Goal: Find contact information: Obtain details needed to contact an individual or organization

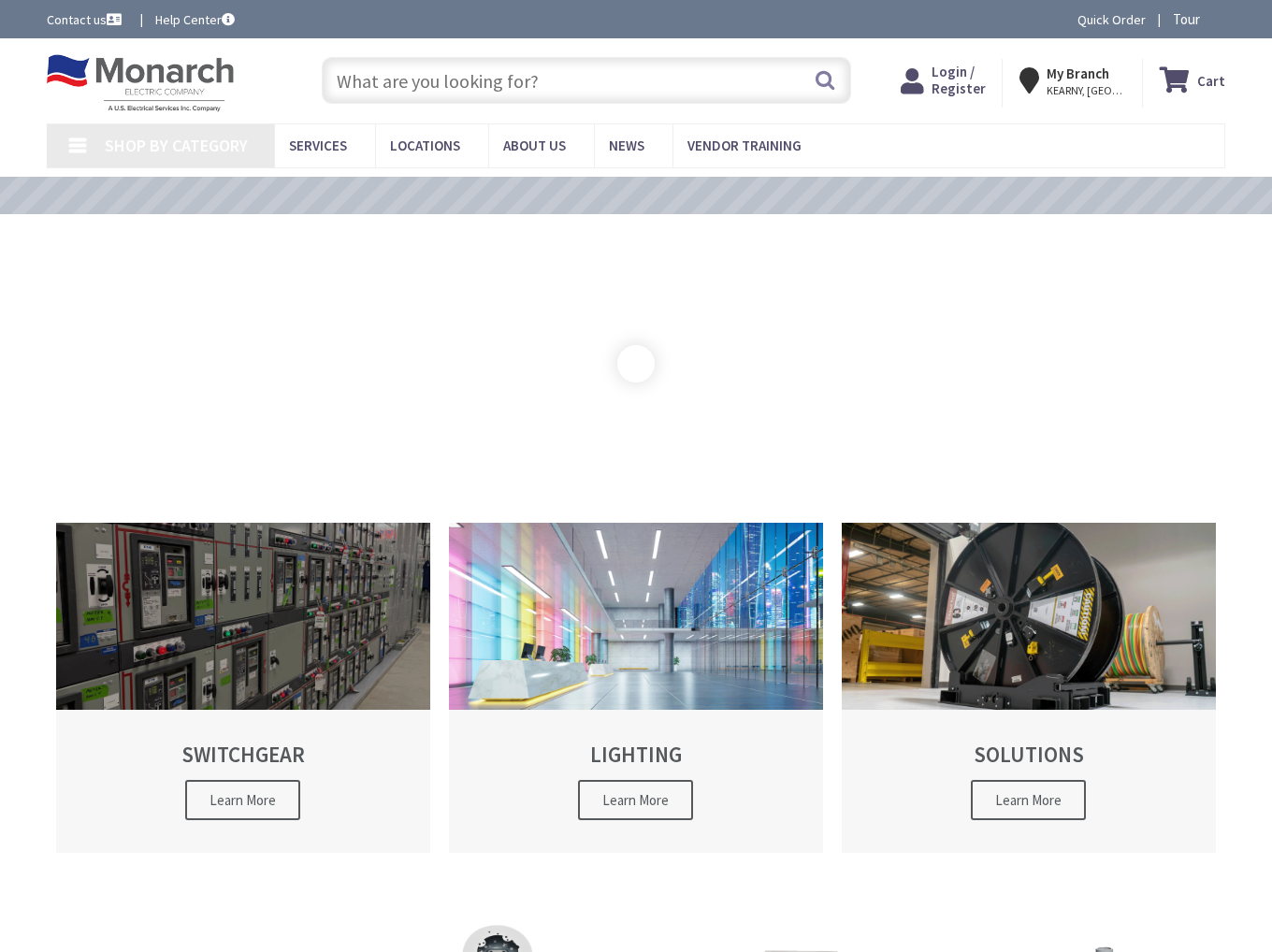
type input "[GEOGRAPHIC_DATA], [GEOGRAPHIC_DATA]"
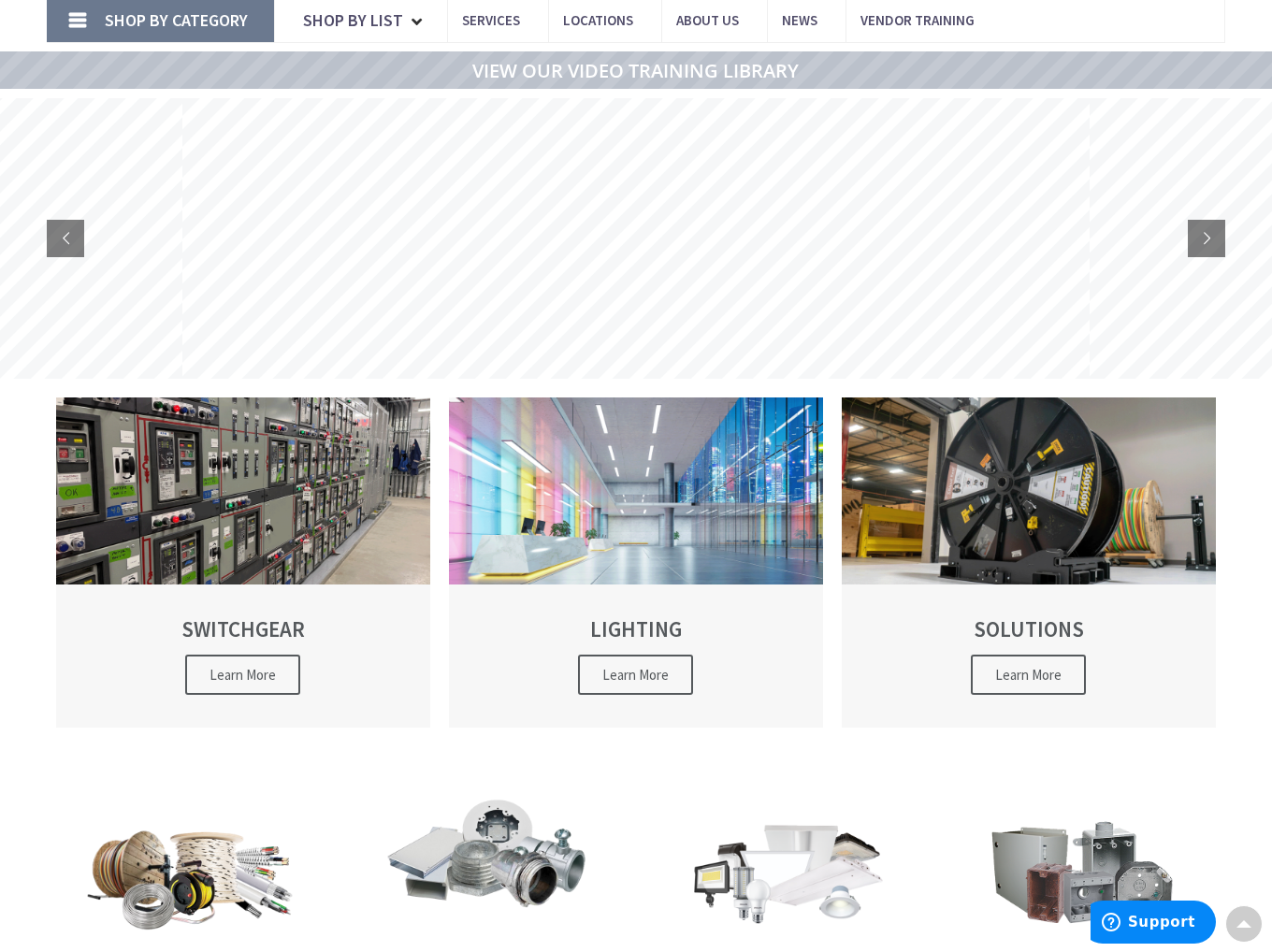
scroll to position [86, 0]
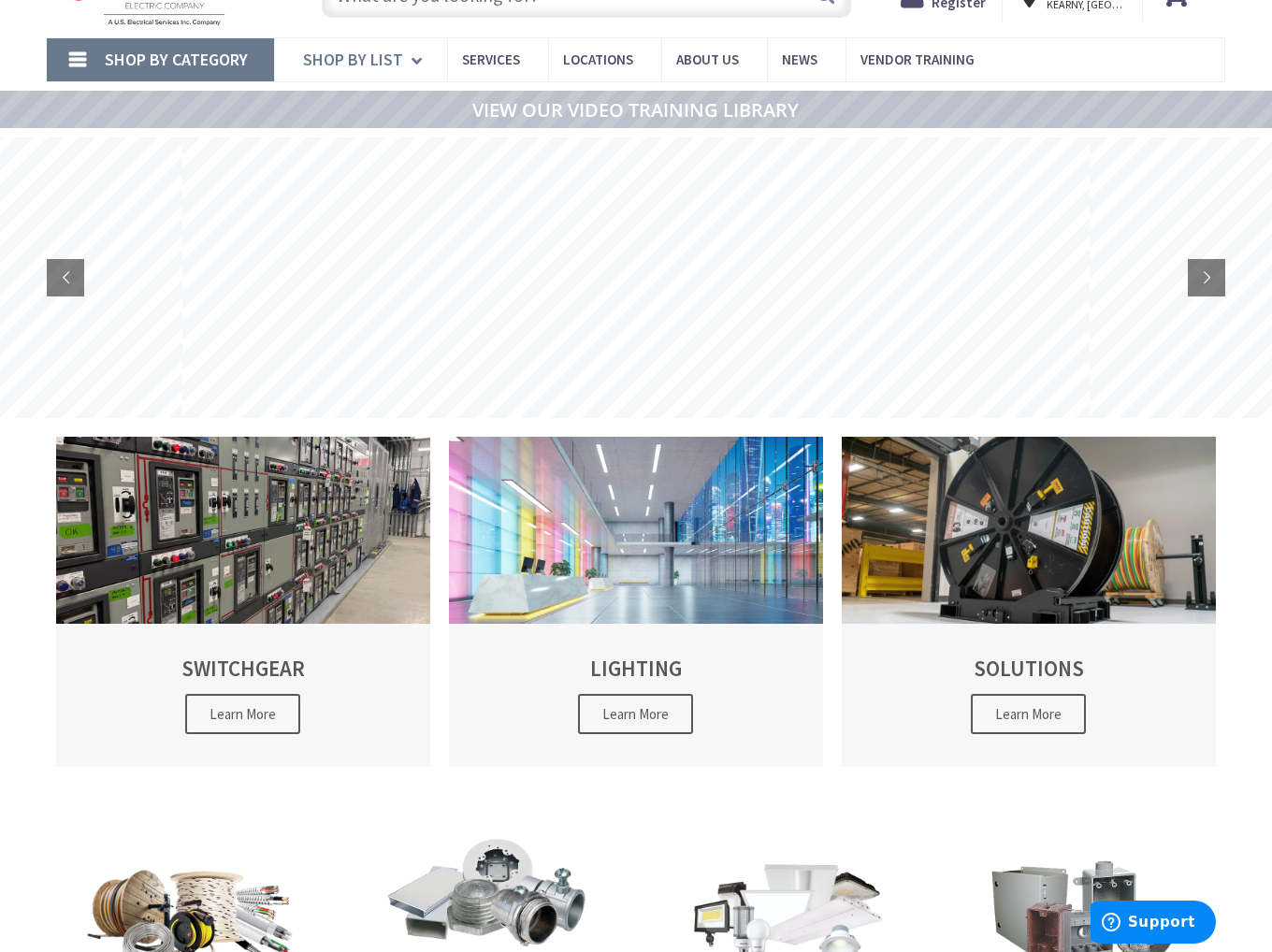
click at [381, 59] on span "Shop By List" at bounding box center [353, 59] width 100 height 22
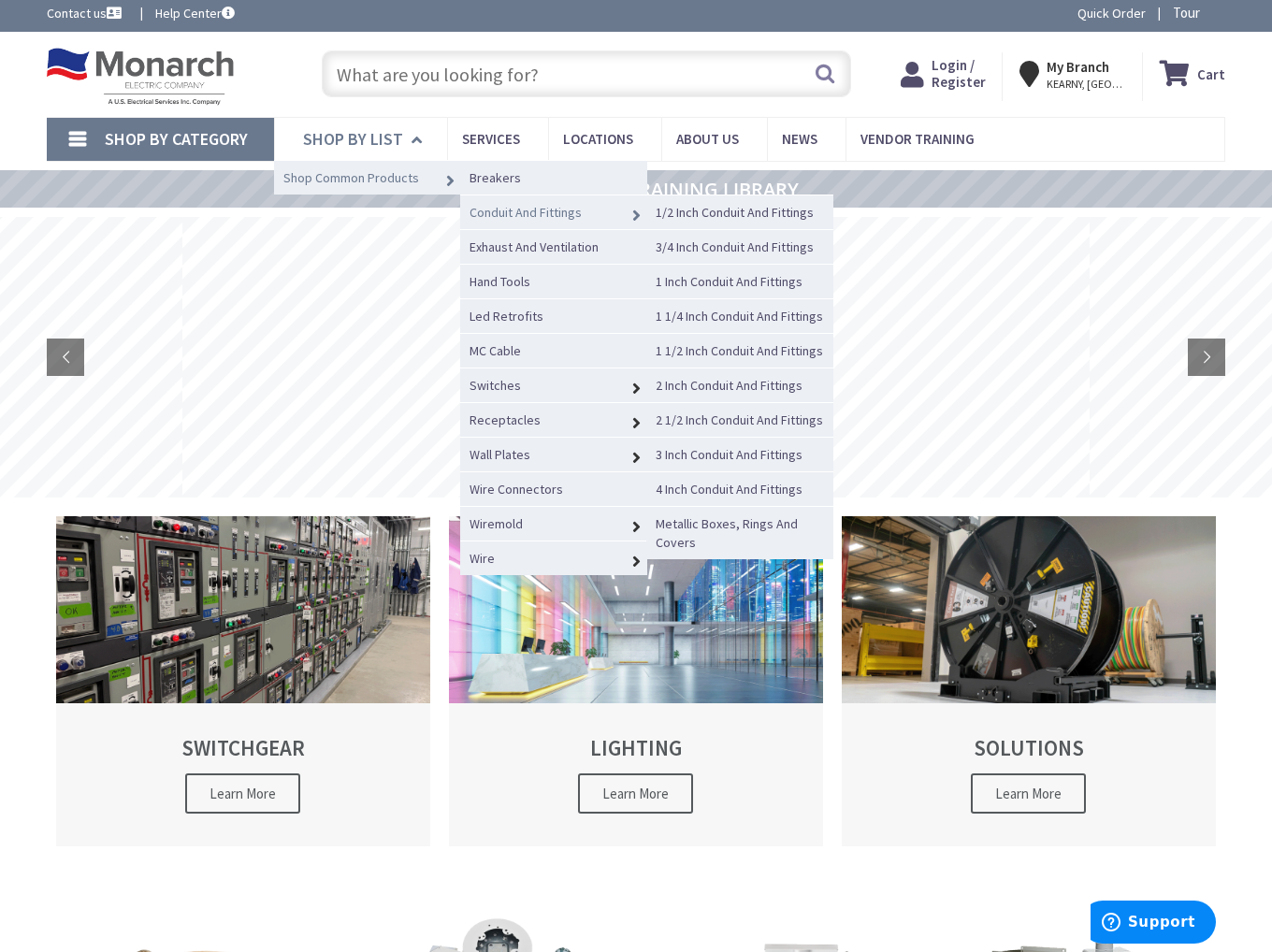
scroll to position [0, 0]
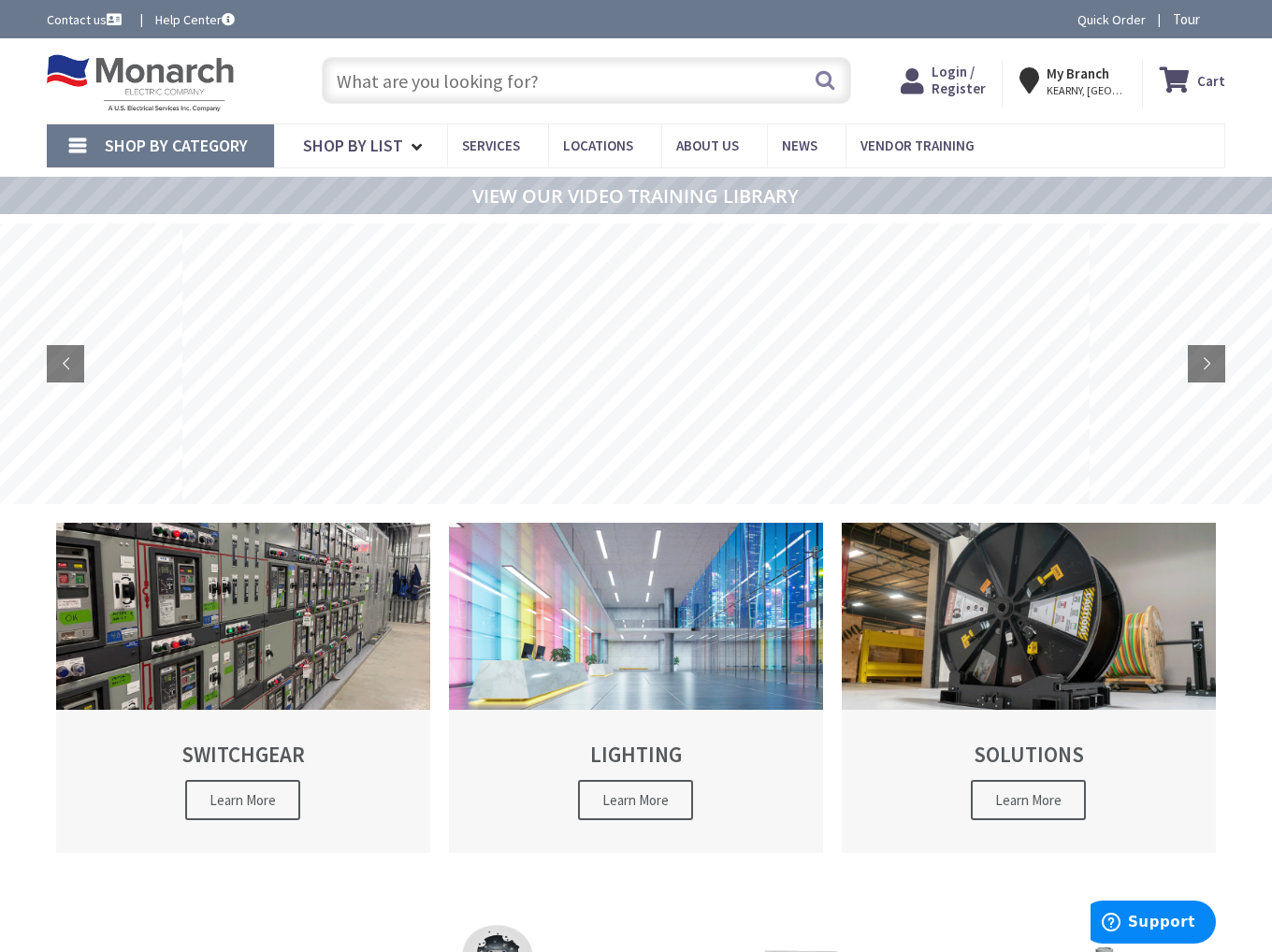
click at [509, 84] on input "text" at bounding box center [587, 80] width 530 height 46
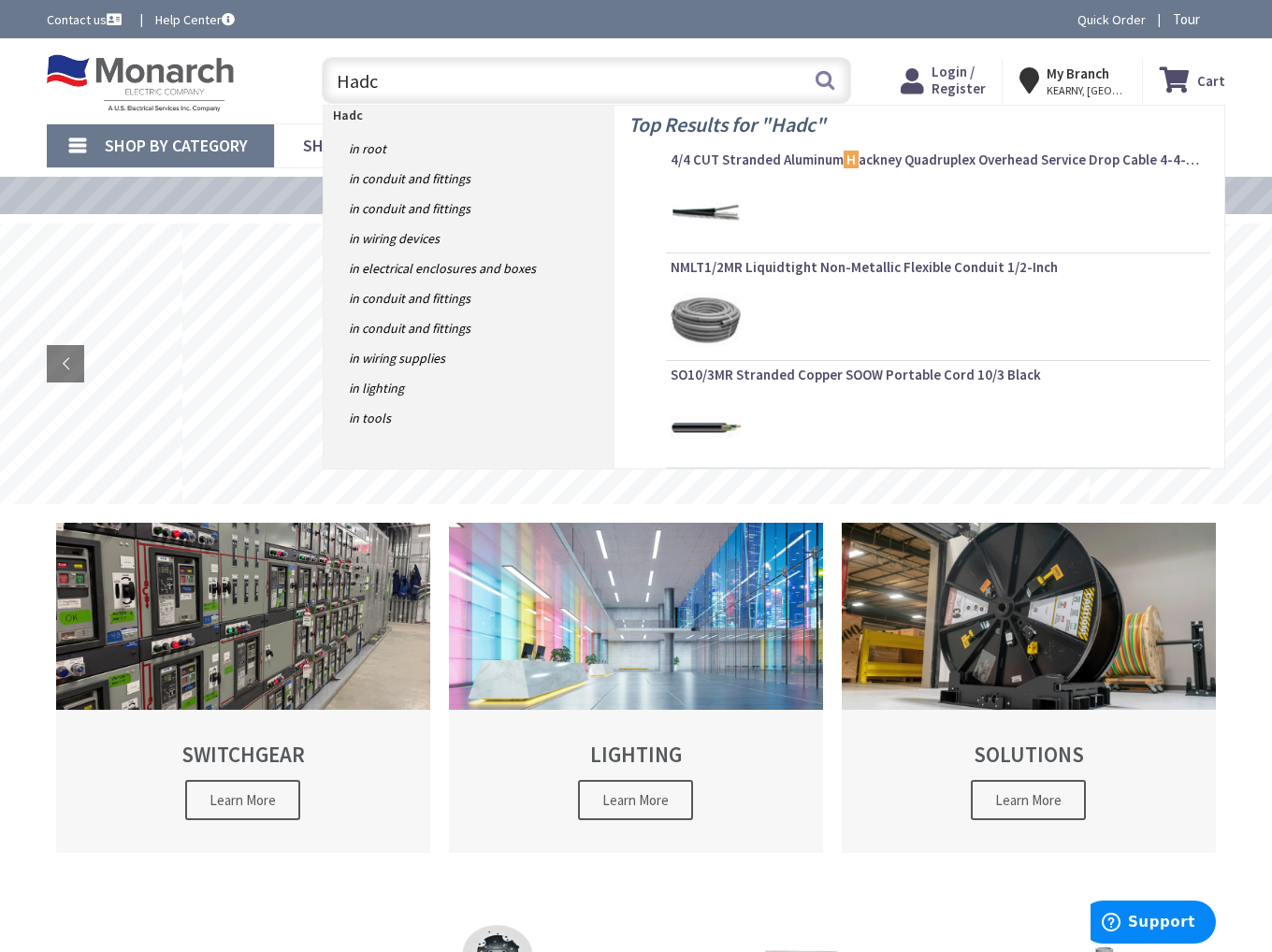
type input "Hadco"
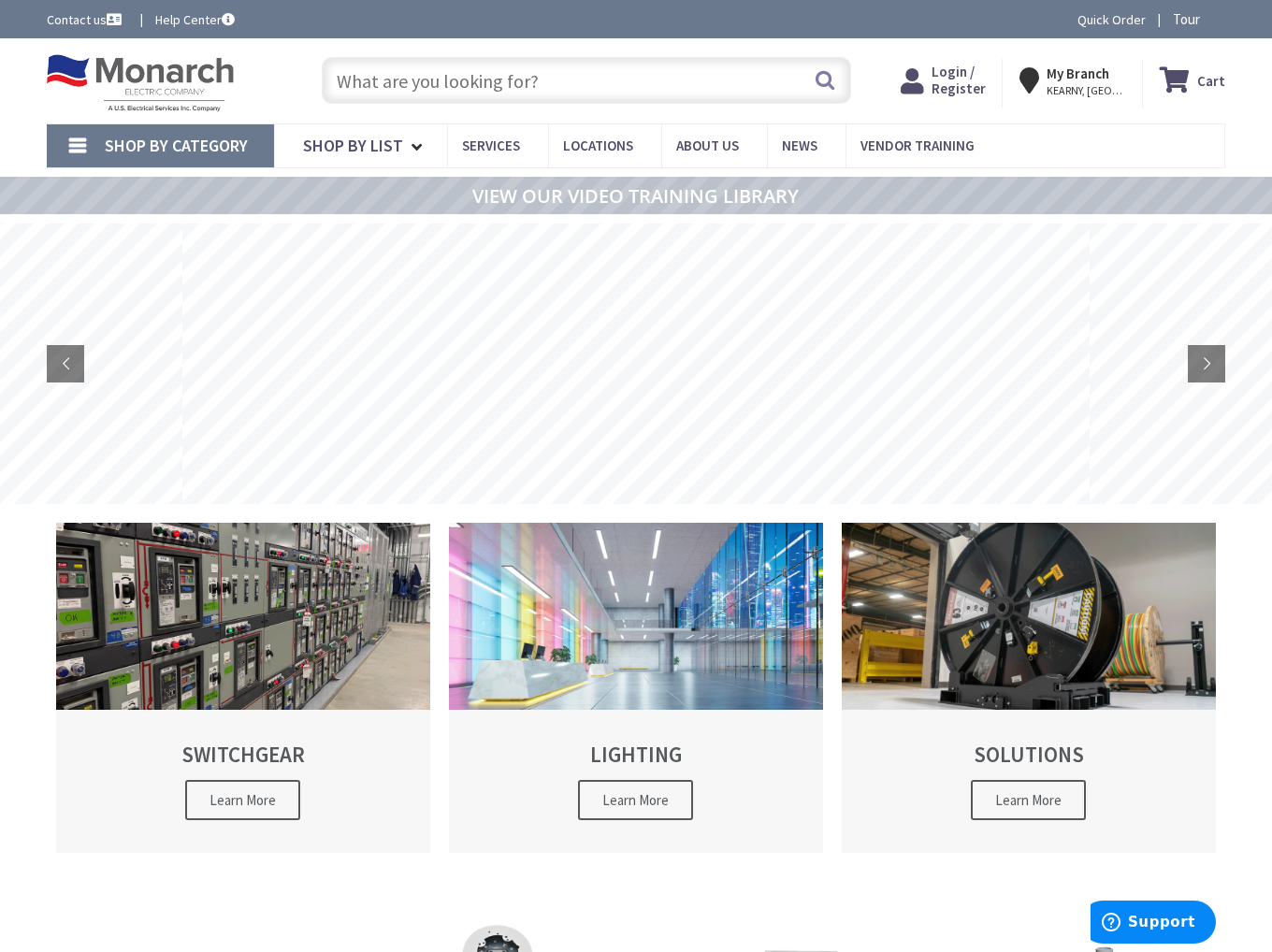
click at [144, 147] on span "Shop By Category" at bounding box center [175, 146] width 143 height 22
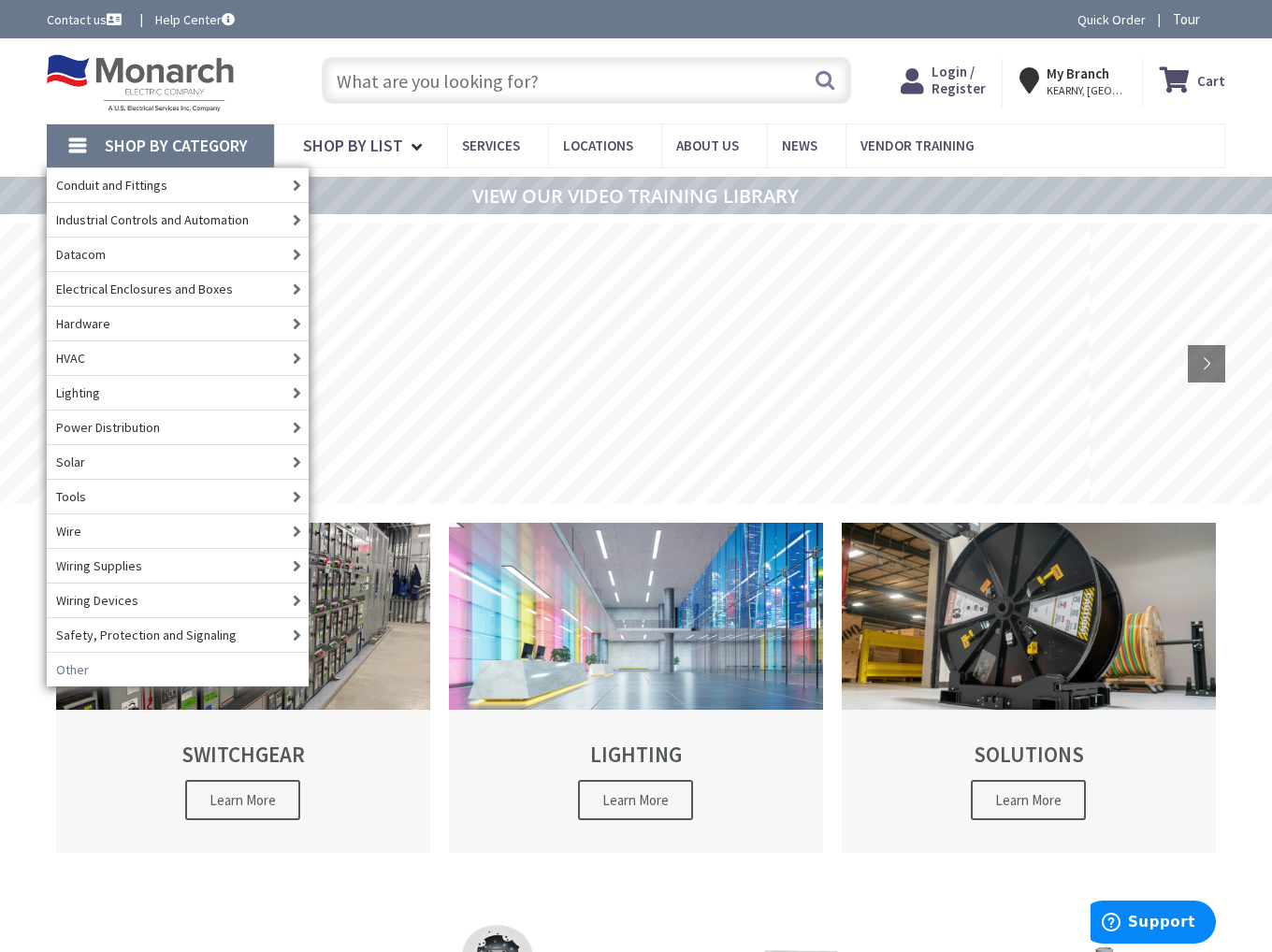
click at [74, 661] on span "Other" at bounding box center [72, 669] width 32 height 19
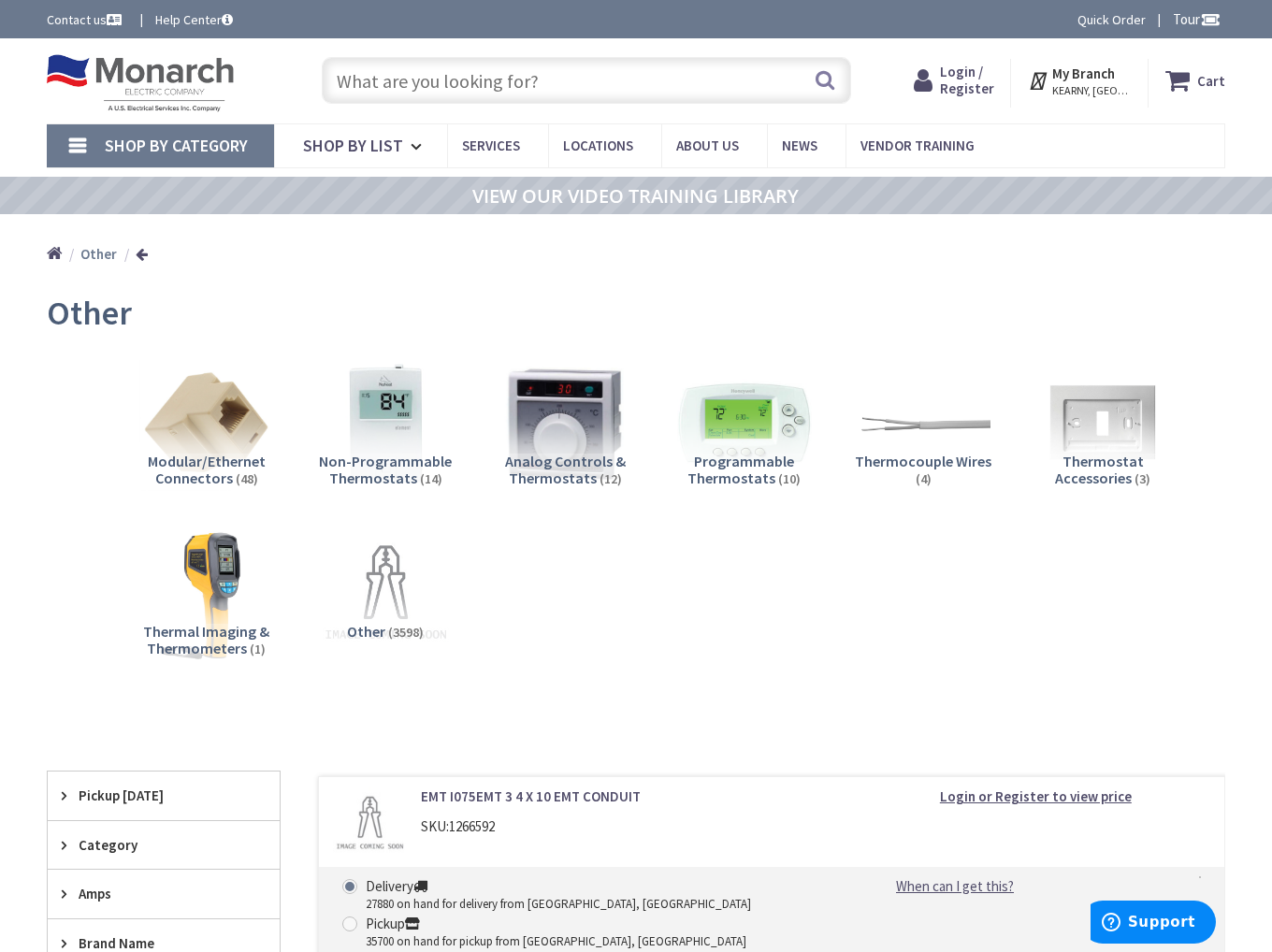
click at [584, 91] on input "text" at bounding box center [587, 80] width 530 height 46
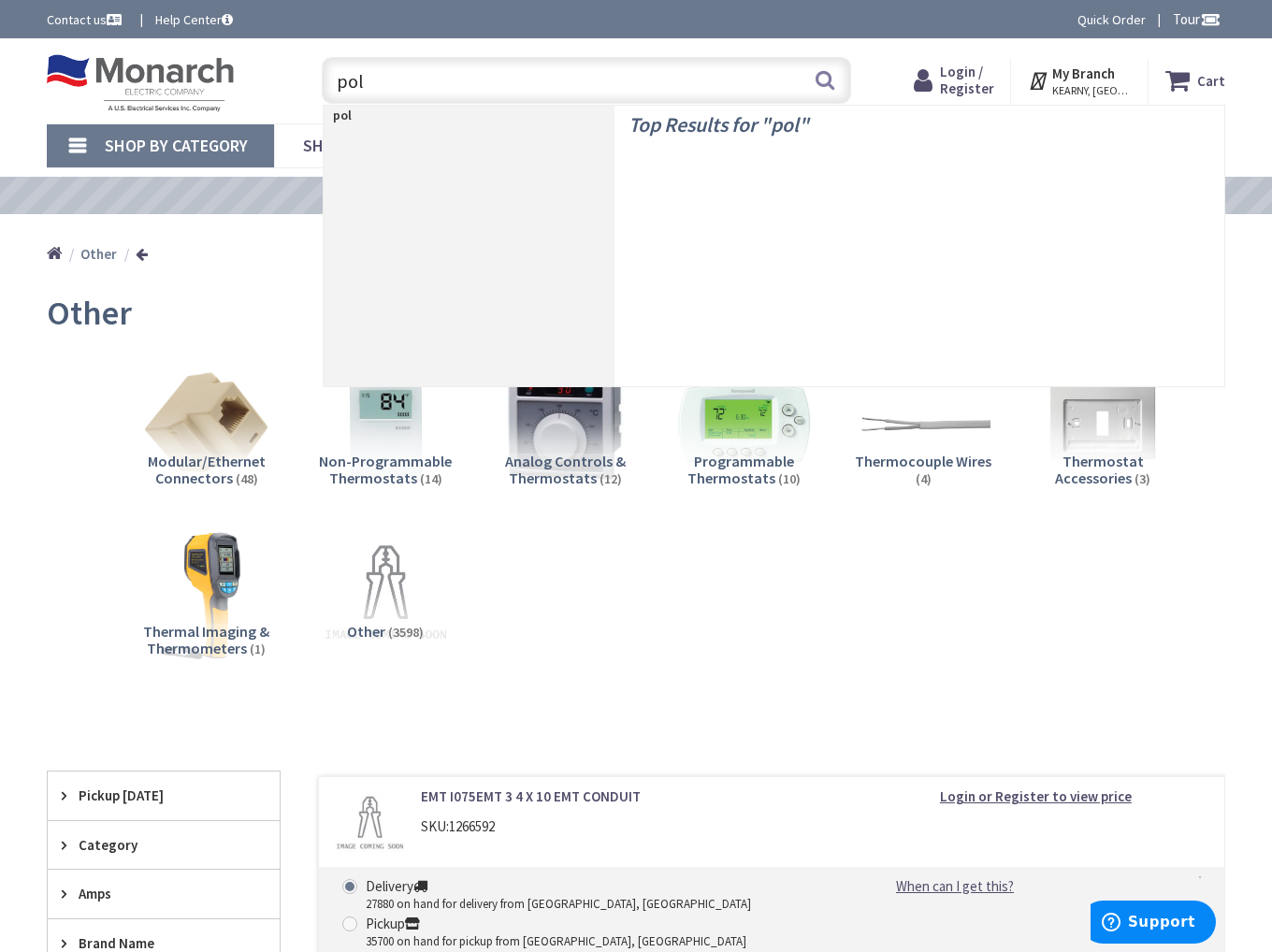
type input "pole"
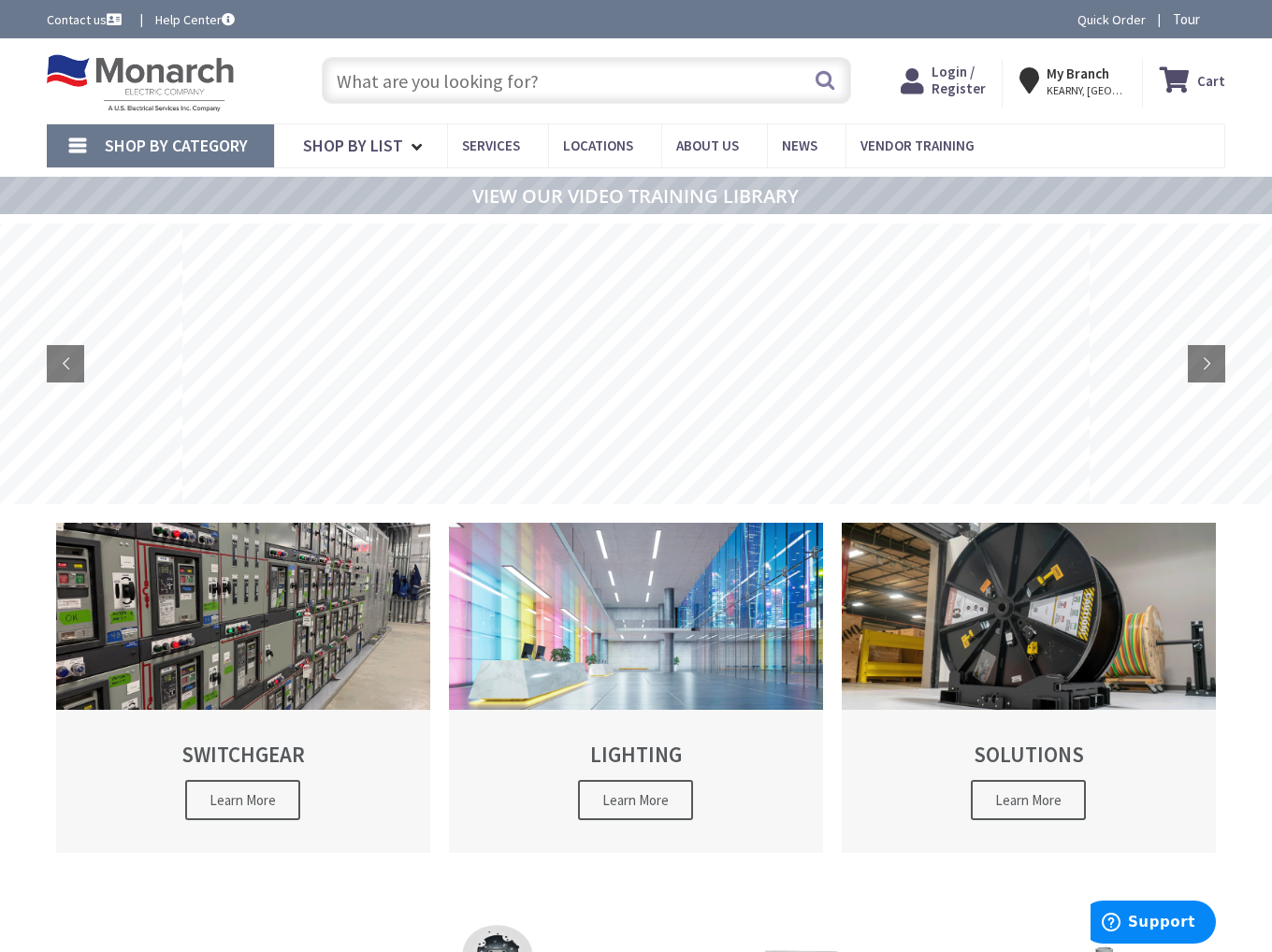
click at [620, 75] on input "text" at bounding box center [587, 80] width 530 height 46
drag, startPoint x: 666, startPoint y: 84, endPoint x: 673, endPoint y: 78, distance: 9.2
click at [669, 83] on input "text" at bounding box center [587, 80] width 530 height 46
paste input "TX03"
type input "TX03"
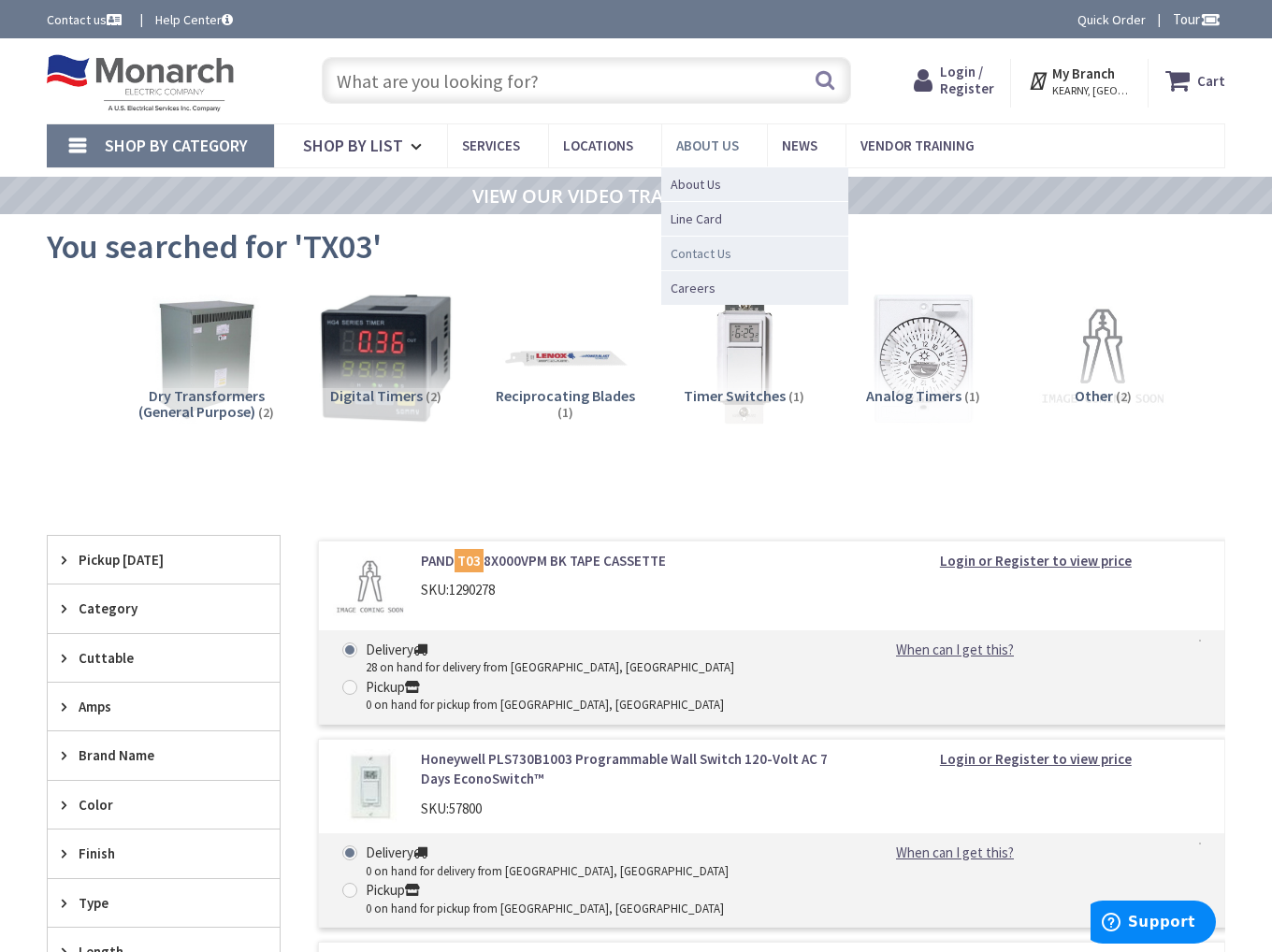
click at [713, 253] on span "Contact Us" at bounding box center [701, 253] width 61 height 19
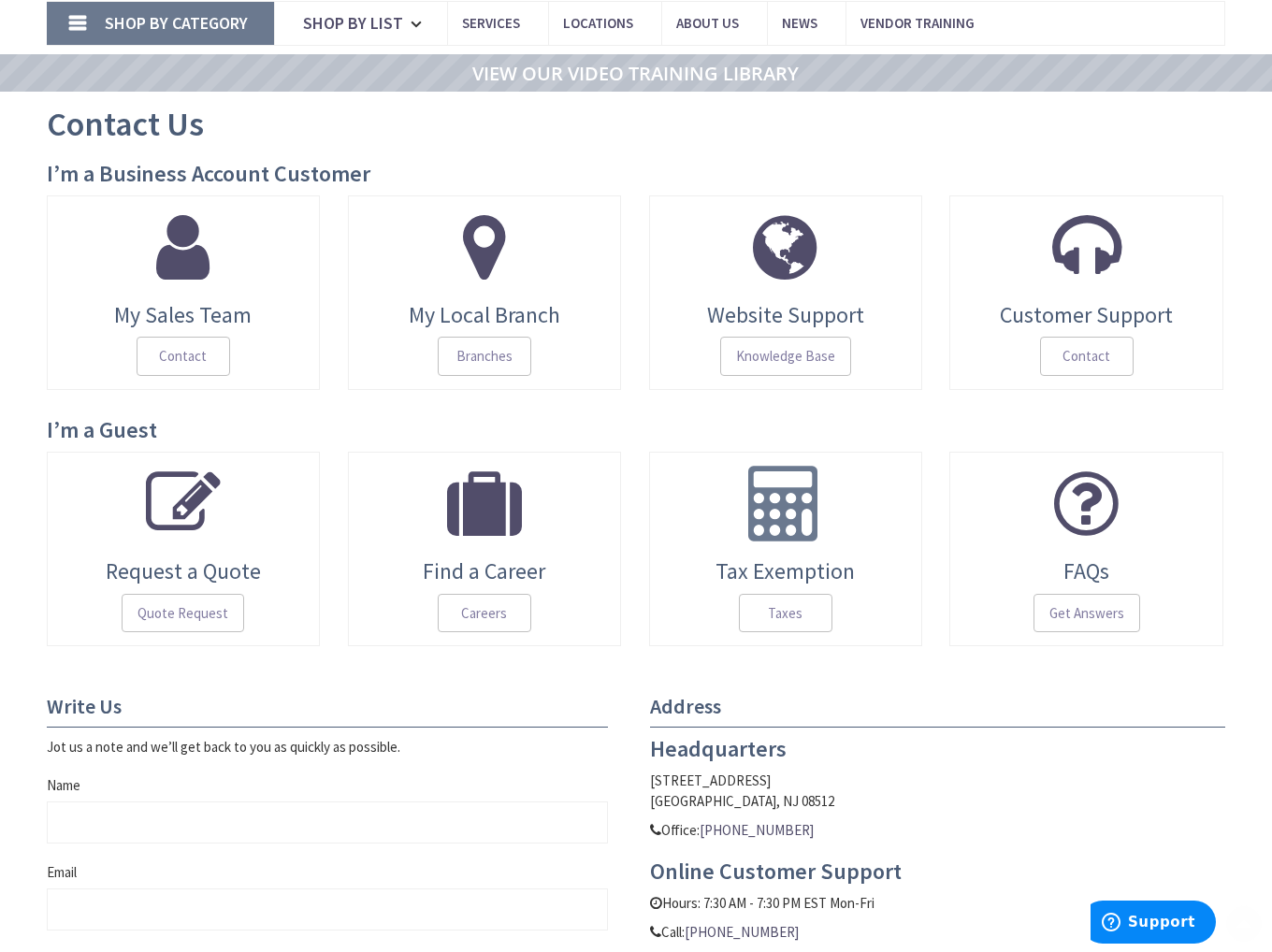
scroll to position [187, 0]
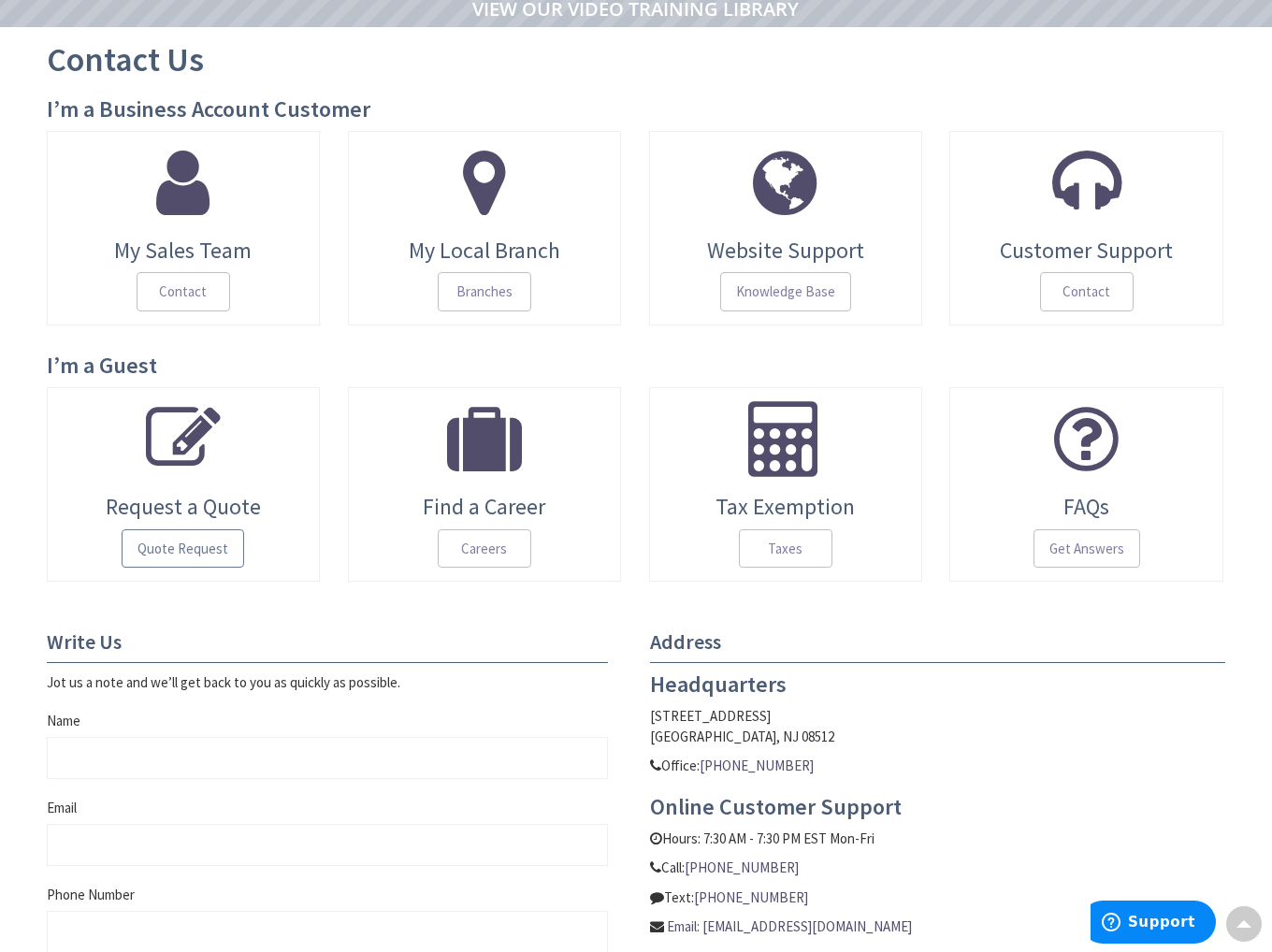
click at [191, 554] on span "Quote Request" at bounding box center [182, 549] width 122 height 39
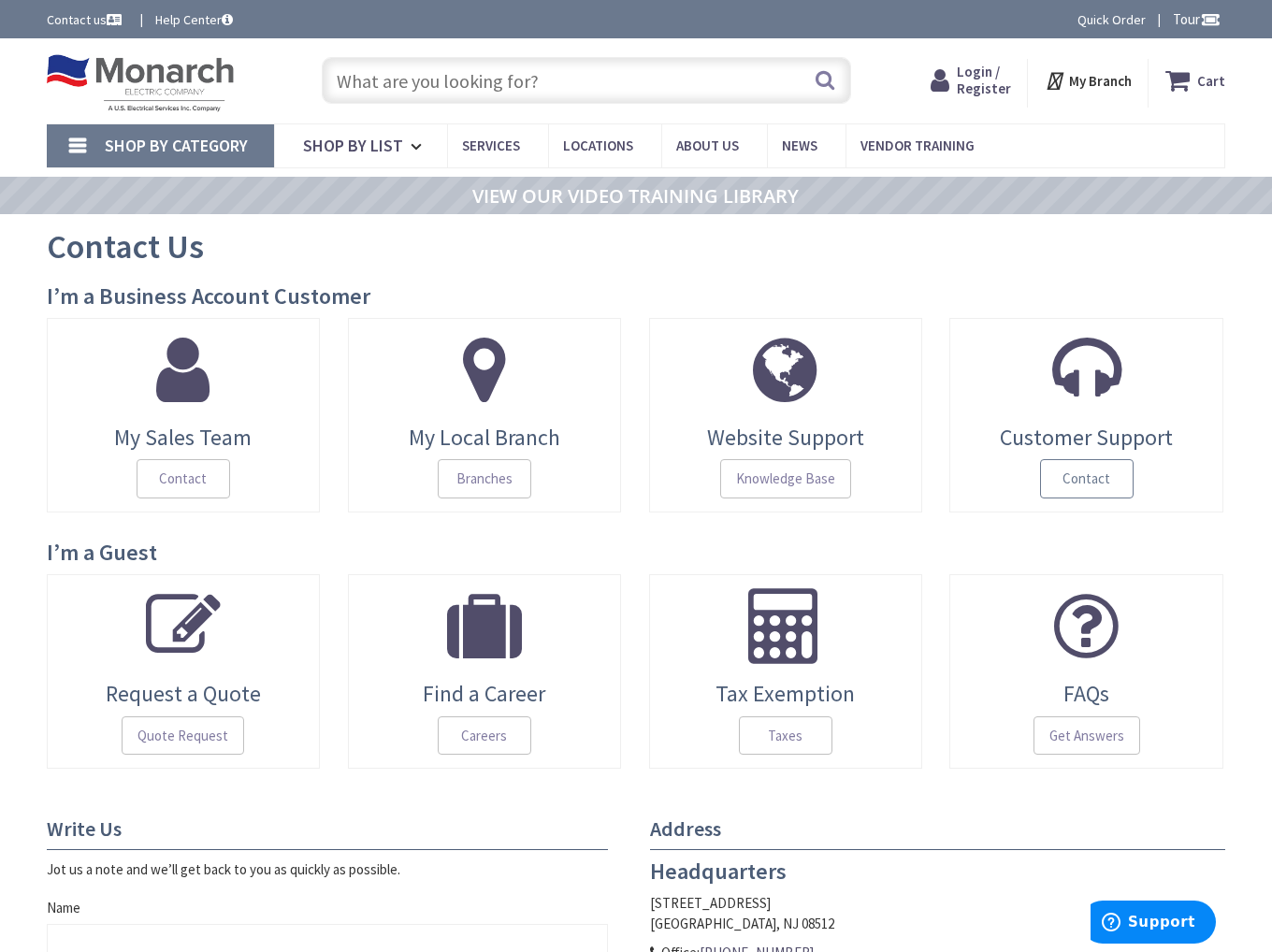
click at [1081, 477] on span "Contact" at bounding box center [1086, 478] width 94 height 39
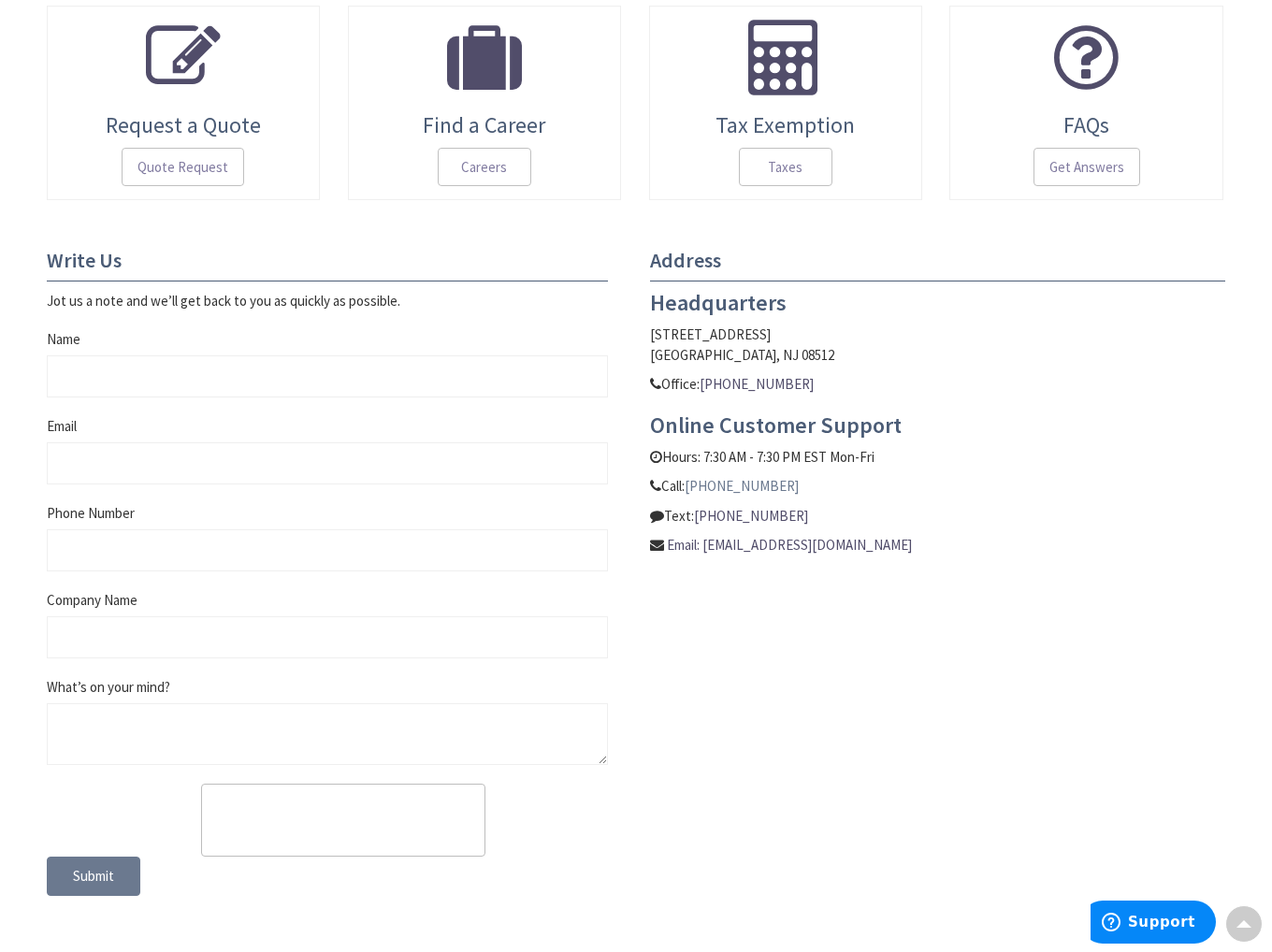
scroll to position [515, 0]
